Goal: Task Accomplishment & Management: Manage account settings

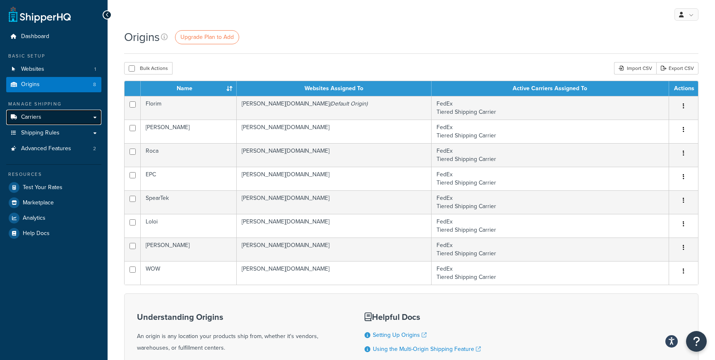
click at [65, 119] on link "Carriers" at bounding box center [53, 117] width 95 height 15
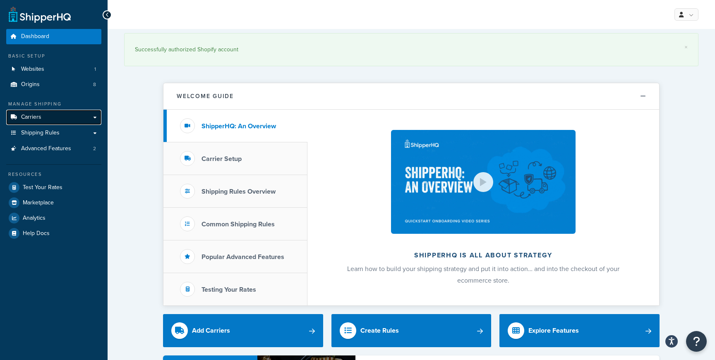
click at [58, 114] on link "Carriers" at bounding box center [53, 117] width 95 height 15
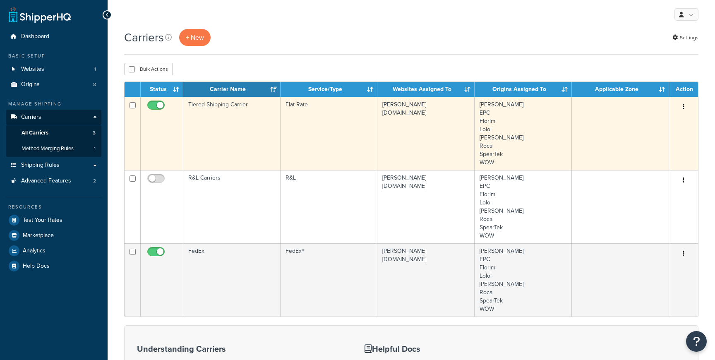
click at [153, 105] on input "checkbox" at bounding box center [157, 107] width 23 height 10
checkbox input "false"
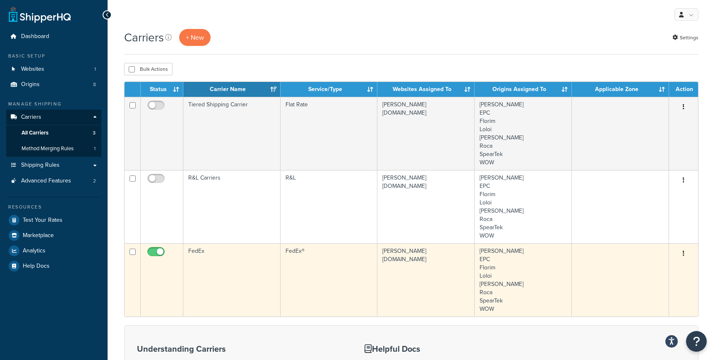
click at [159, 251] on input "checkbox" at bounding box center [157, 254] width 23 height 10
checkbox input "false"
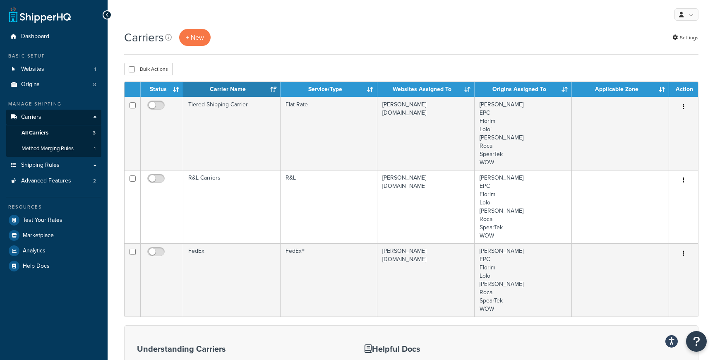
click at [331, 62] on div "Carriers + New Settings Bulk Actions Duplicate Delete Contact Us Send Us A Mess…" at bounding box center [411, 270] width 607 height 483
click at [71, 167] on link "Shipping Rules" at bounding box center [53, 165] width 95 height 15
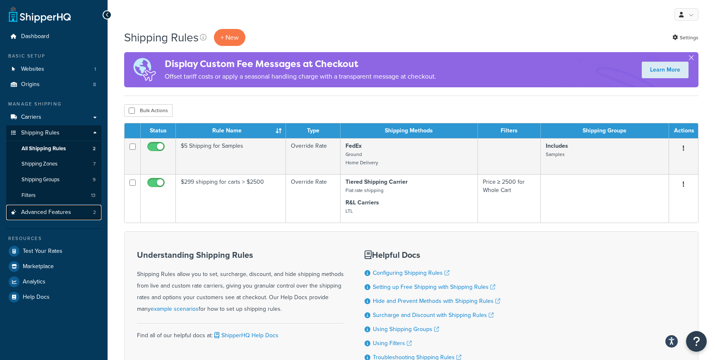
click at [62, 215] on span "Advanced Features" at bounding box center [46, 212] width 50 height 7
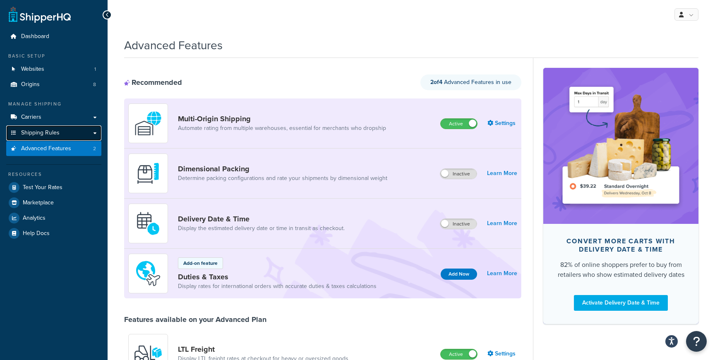
click at [64, 130] on link "Shipping Rules" at bounding box center [53, 132] width 95 height 15
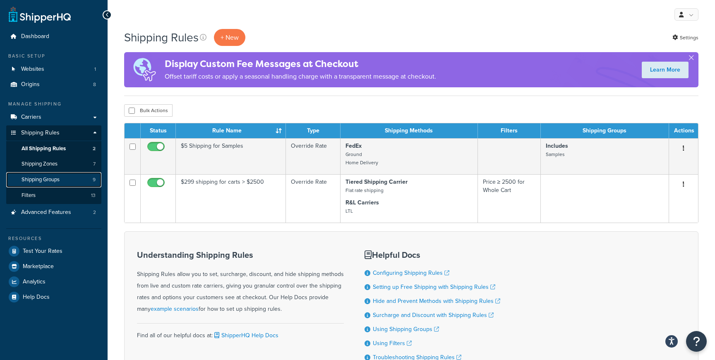
click at [52, 185] on link "Shipping Groups 9" at bounding box center [53, 179] width 95 height 15
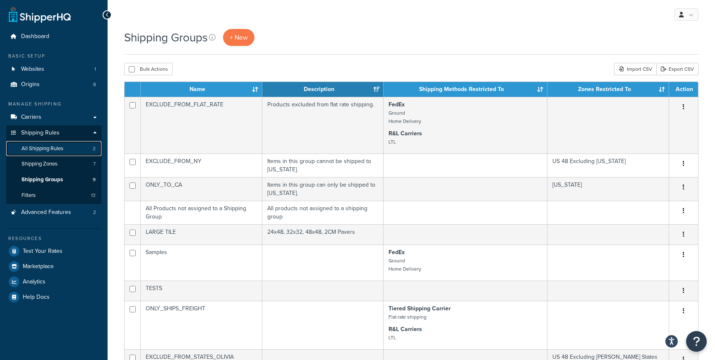
click at [66, 147] on link "All Shipping Rules 2" at bounding box center [53, 148] width 95 height 15
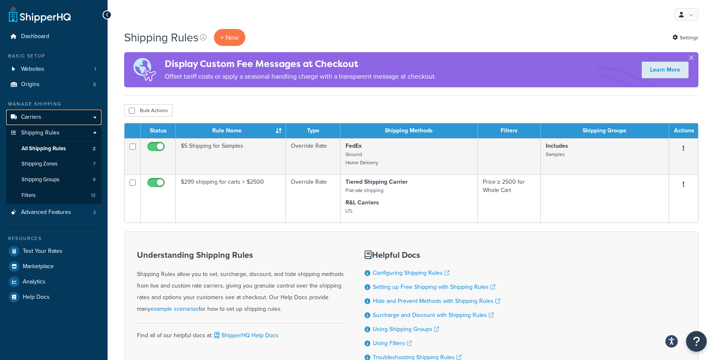
click at [55, 118] on link "Carriers" at bounding box center [53, 117] width 95 height 15
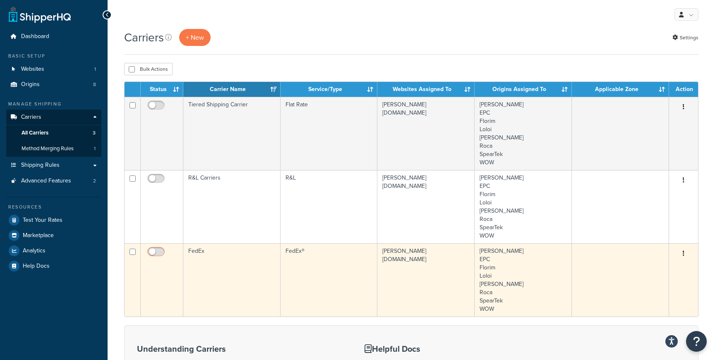
click at [157, 254] on input "checkbox" at bounding box center [157, 254] width 23 height 10
checkbox input "true"
click at [682, 252] on button "button" at bounding box center [683, 253] width 12 height 13
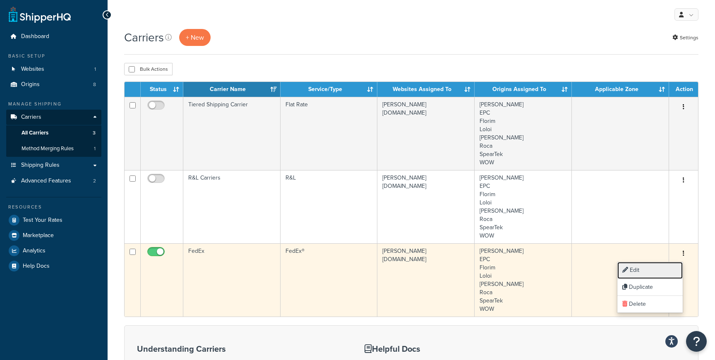
click at [665, 267] on link "Edit" at bounding box center [649, 270] width 65 height 17
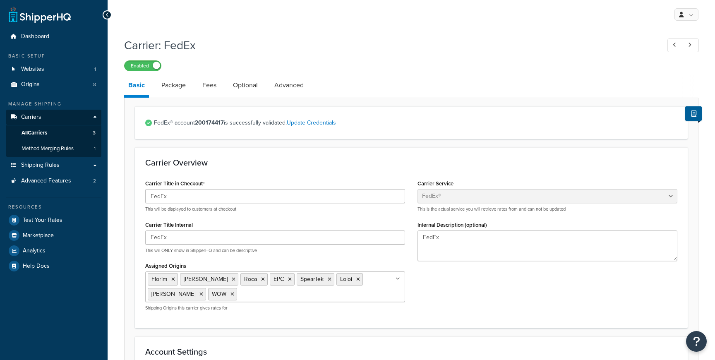
select select "fedEx"
select select "REGULAR_PICKUP"
select select "YOUR_PACKAGING"
click at [58, 132] on link "All Carriers 3" at bounding box center [53, 132] width 95 height 15
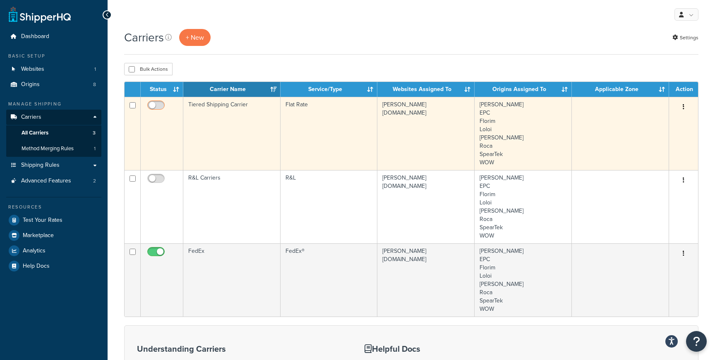
click at [158, 105] on input "checkbox" at bounding box center [157, 107] width 23 height 10
checkbox input "true"
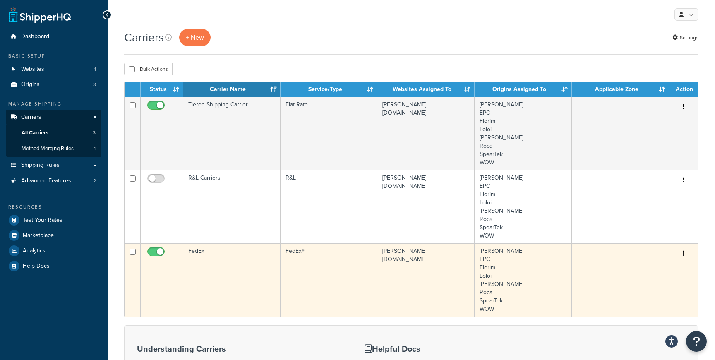
click at [159, 246] on td at bounding box center [162, 279] width 43 height 73
click at [157, 251] on input "checkbox" at bounding box center [157, 254] width 23 height 10
checkbox input "false"
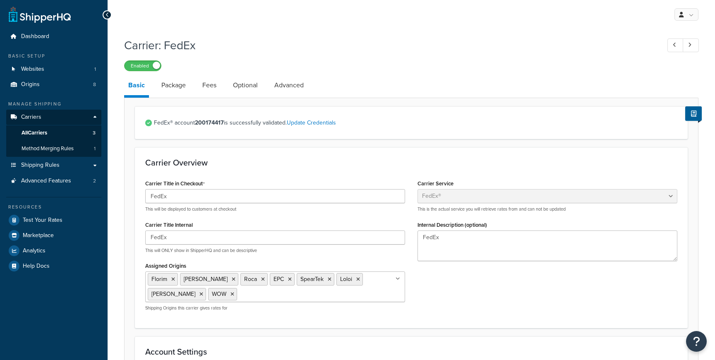
select select "fedEx"
select select "REGULAR_PICKUP"
select select "YOUR_PACKAGING"
click at [151, 68] on label "Enabled" at bounding box center [142, 66] width 36 height 10
click at [107, 17] on icon at bounding box center [107, 15] width 4 height 6
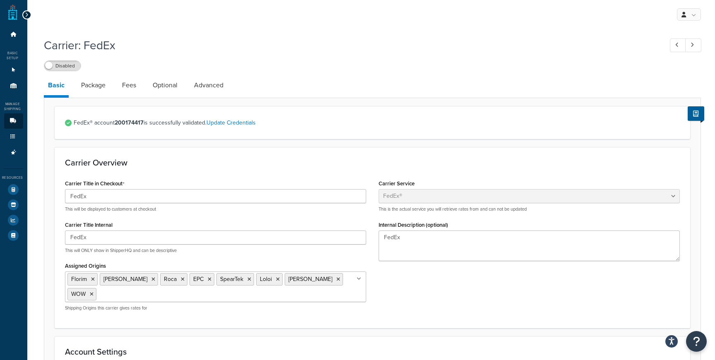
click at [26, 13] on icon at bounding box center [27, 15] width 4 height 6
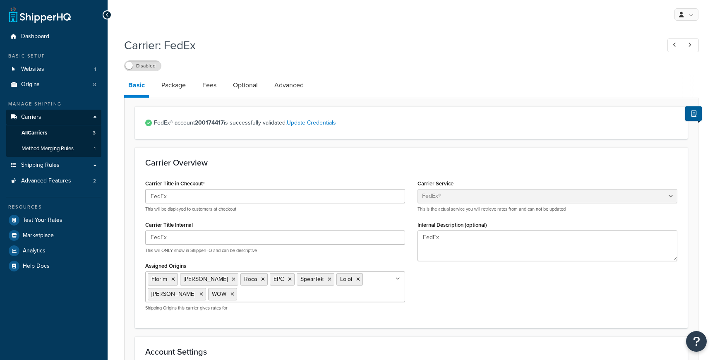
select select "fedEx"
select select "REGULAR_PICKUP"
select select "YOUR_PACKAGING"
click at [108, 17] on icon at bounding box center [107, 15] width 4 height 6
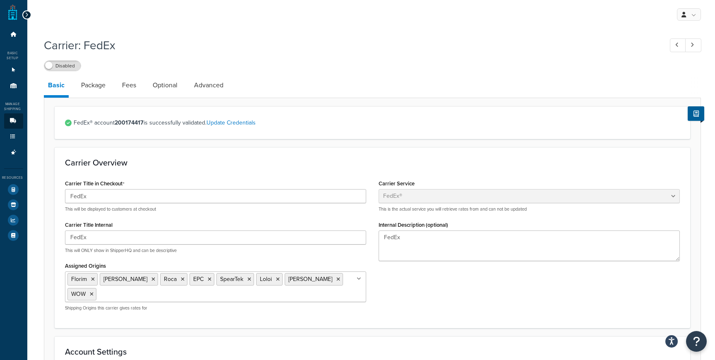
click at [27, 14] on icon at bounding box center [27, 15] width 4 height 6
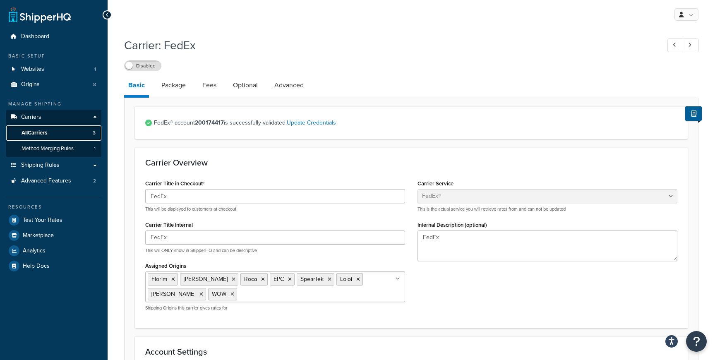
click at [31, 132] on span "All Carriers" at bounding box center [35, 132] width 26 height 7
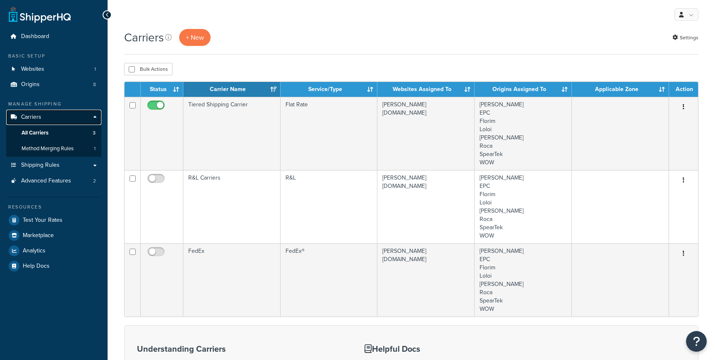
click at [34, 121] on span "Carriers" at bounding box center [31, 117] width 20 height 7
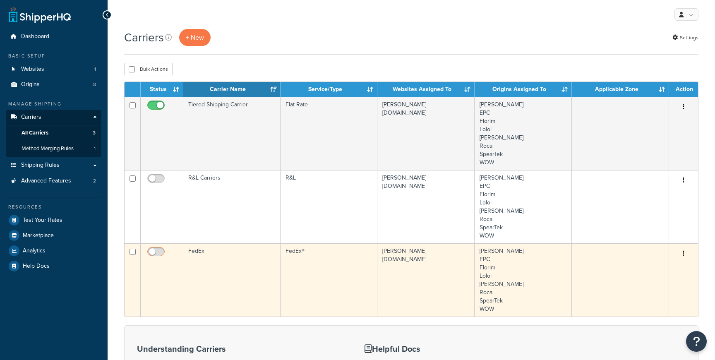
click at [155, 253] on input "checkbox" at bounding box center [157, 254] width 23 height 10
checkbox input "true"
